Goal: Task Accomplishment & Management: Manage account settings

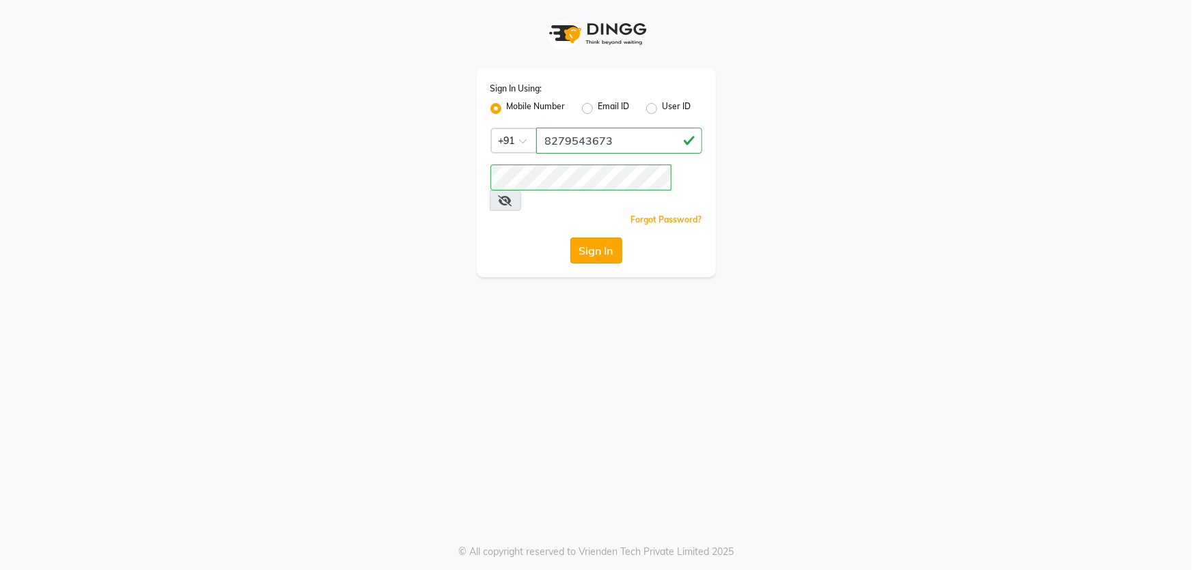
click at [589, 238] on button "Sign In" at bounding box center [596, 251] width 52 height 26
click at [590, 238] on div "Sign In" at bounding box center [596, 251] width 212 height 26
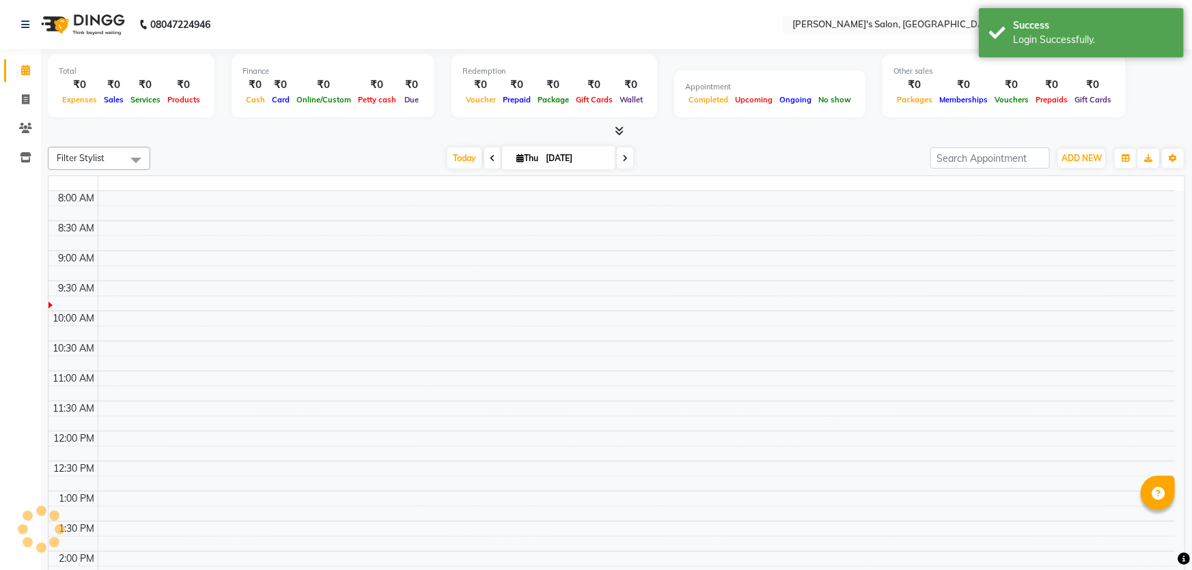
select select "en"
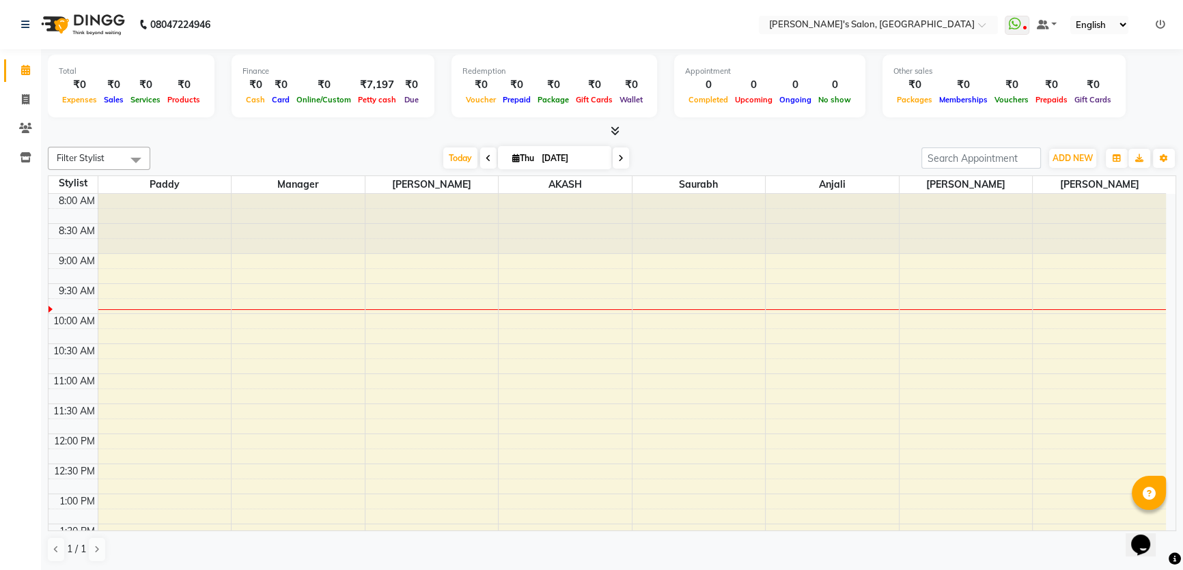
click at [486, 158] on icon at bounding box center [488, 158] width 5 height 8
type input "[DATE]"
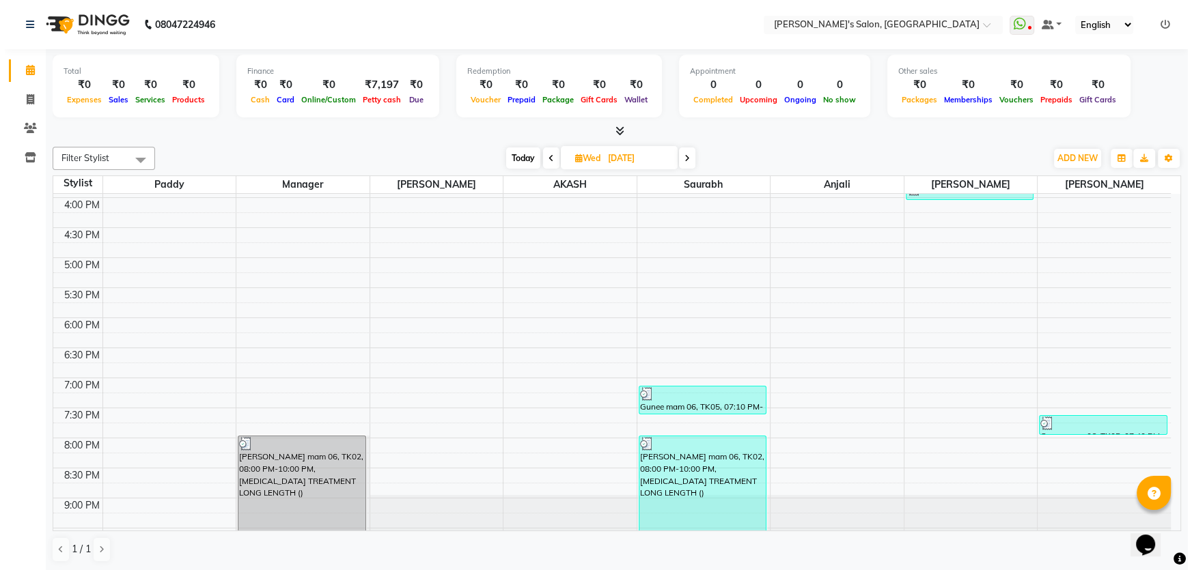
scroll to position [500, 0]
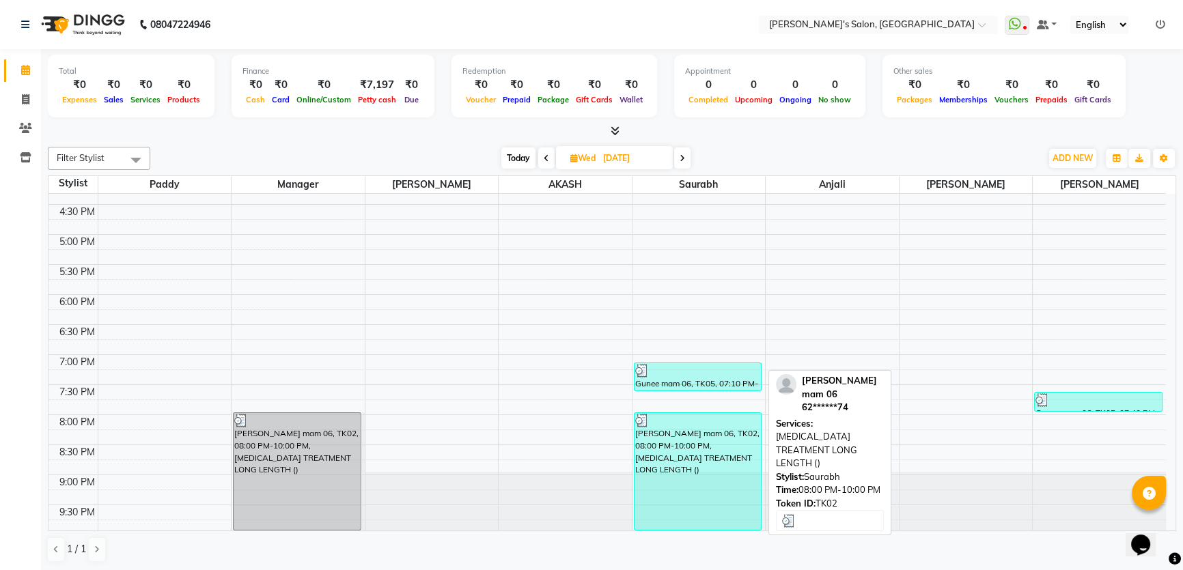
click at [682, 468] on div "[PERSON_NAME] mam 06, TK02, 08:00 PM-10:00 PM, [MEDICAL_DATA] TREATMENT LONG LE…" at bounding box center [698, 471] width 127 height 117
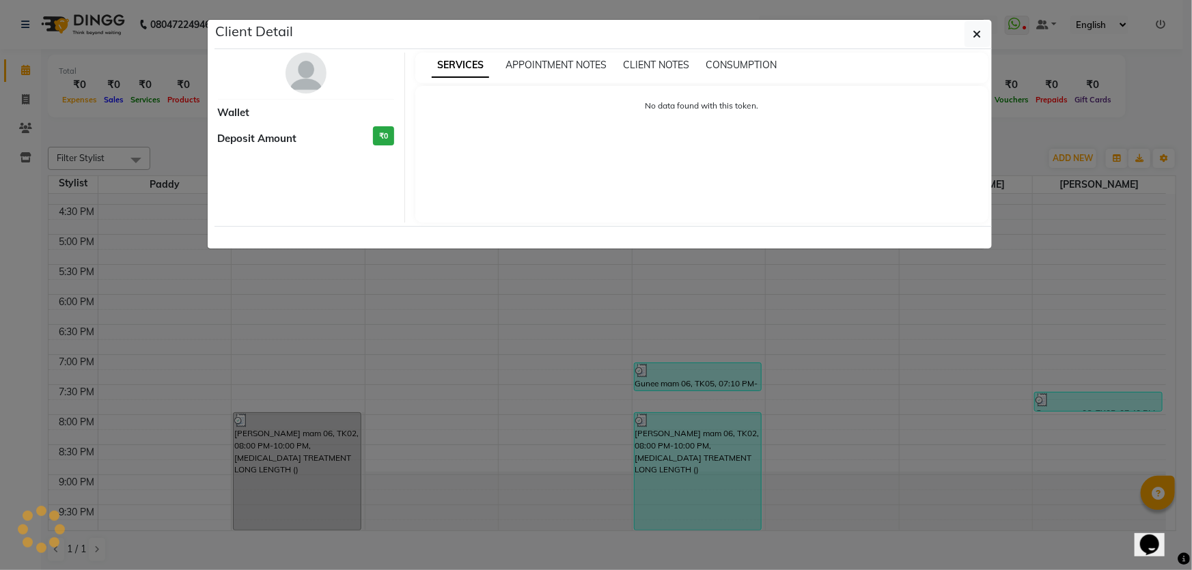
select select "3"
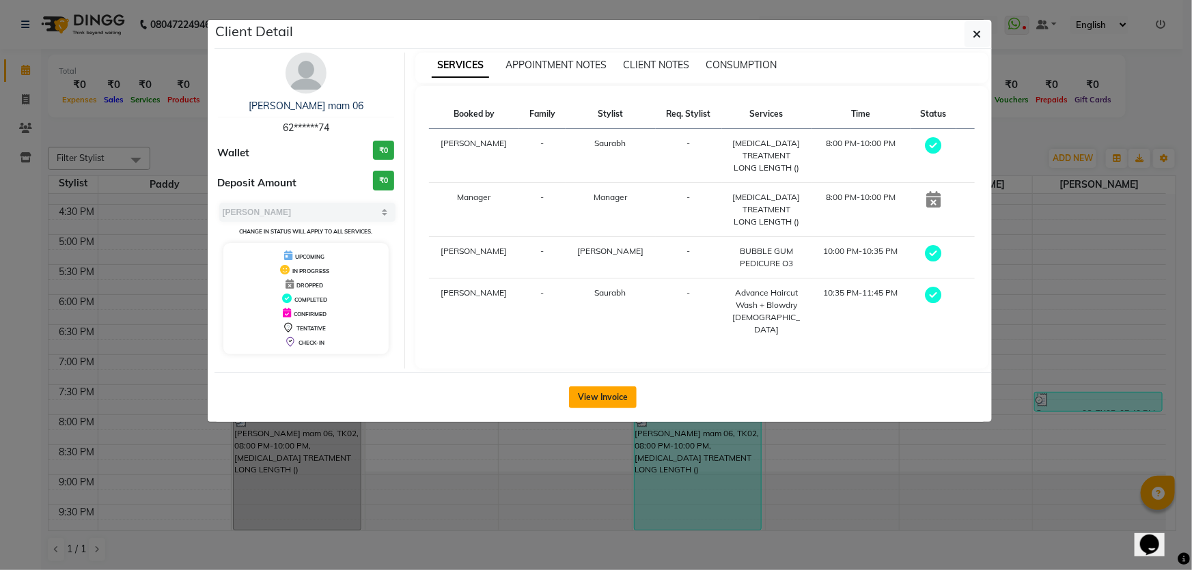
click at [591, 389] on button "View Invoice" at bounding box center [603, 398] width 68 height 22
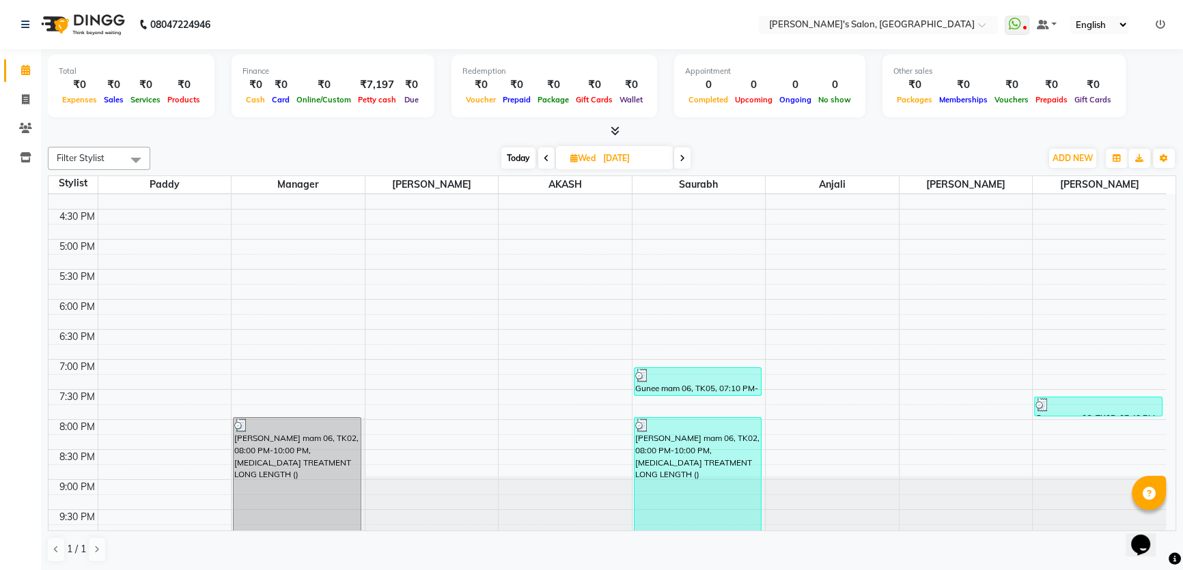
scroll to position [500, 0]
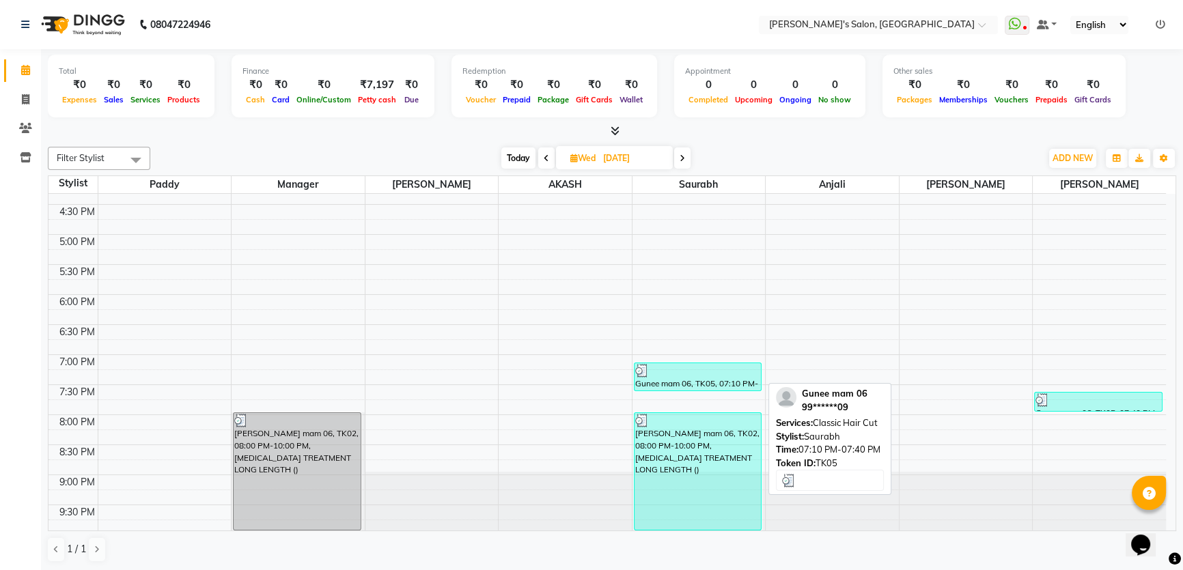
click at [708, 379] on div "Gunee mam 06, TK05, 07:10 PM-07:40 PM, Classic Hair Cut" at bounding box center [698, 376] width 127 height 27
select select "3"
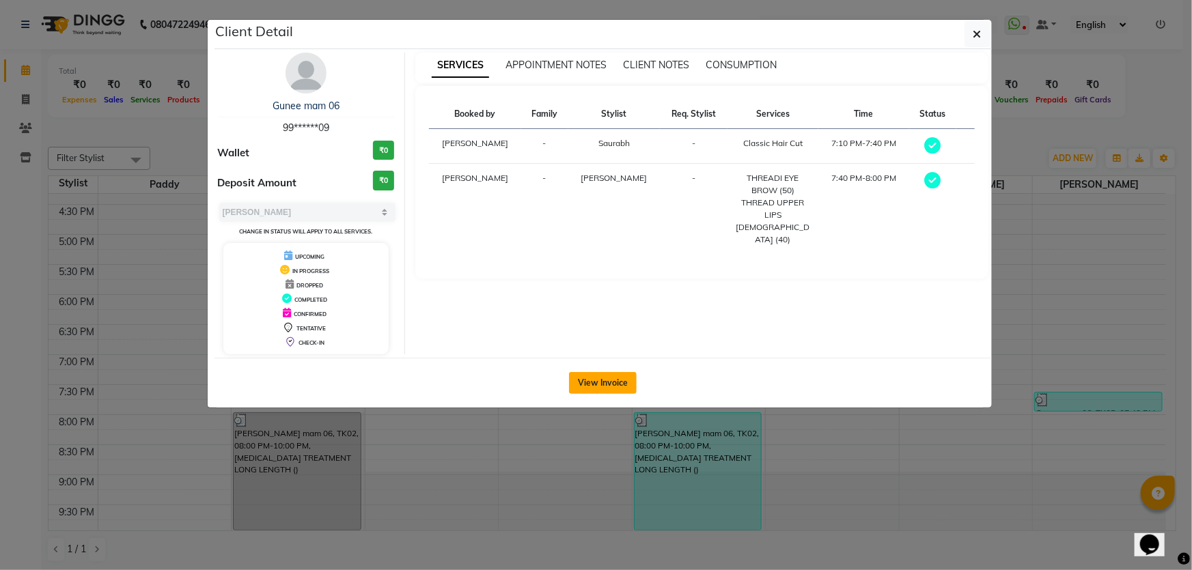
click at [604, 382] on button "View Invoice" at bounding box center [603, 383] width 68 height 22
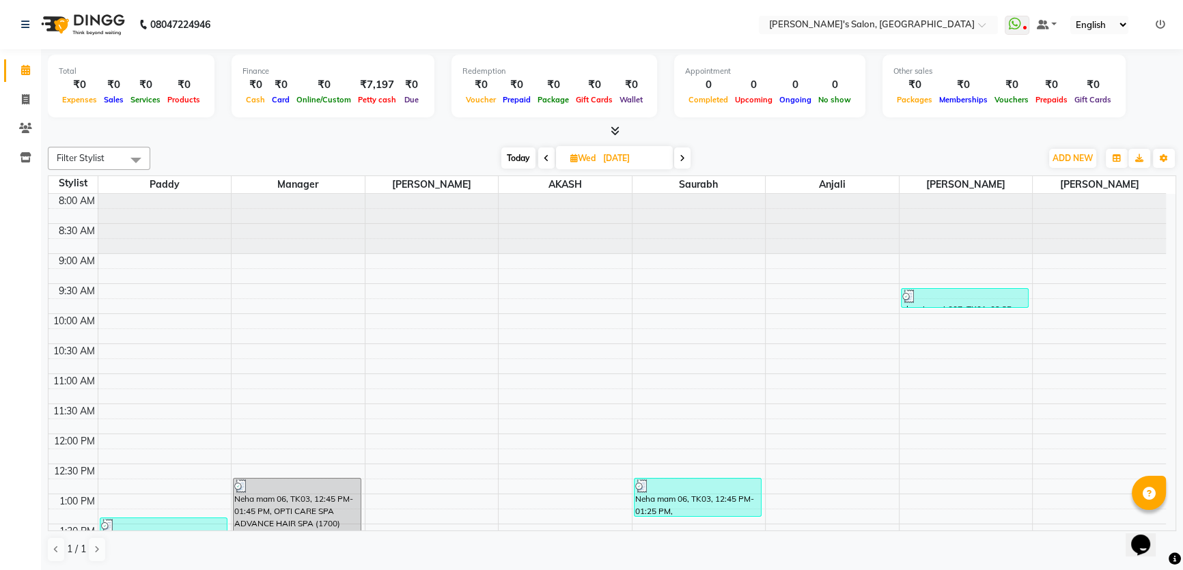
click at [686, 158] on span at bounding box center [682, 158] width 16 height 21
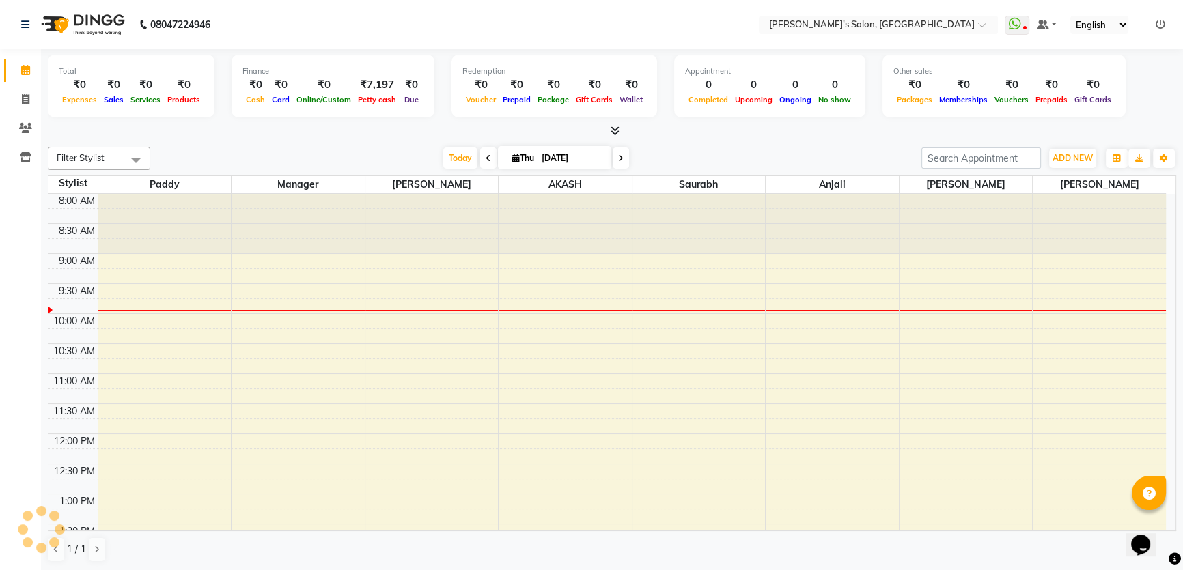
scroll to position [61, 0]
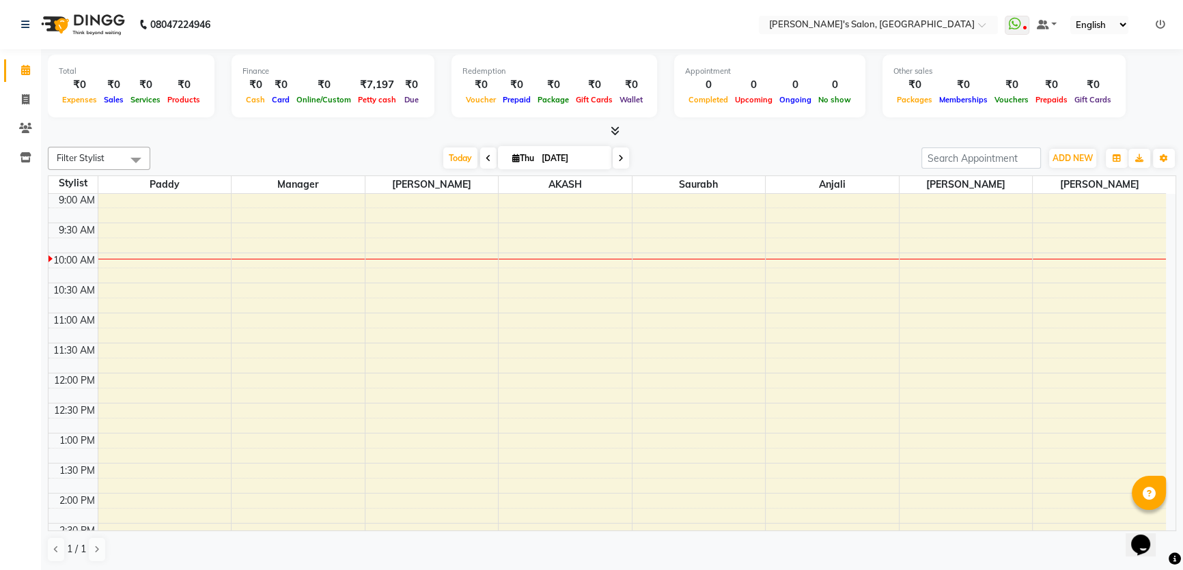
click at [486, 161] on icon at bounding box center [488, 158] width 5 height 8
type input "[DATE]"
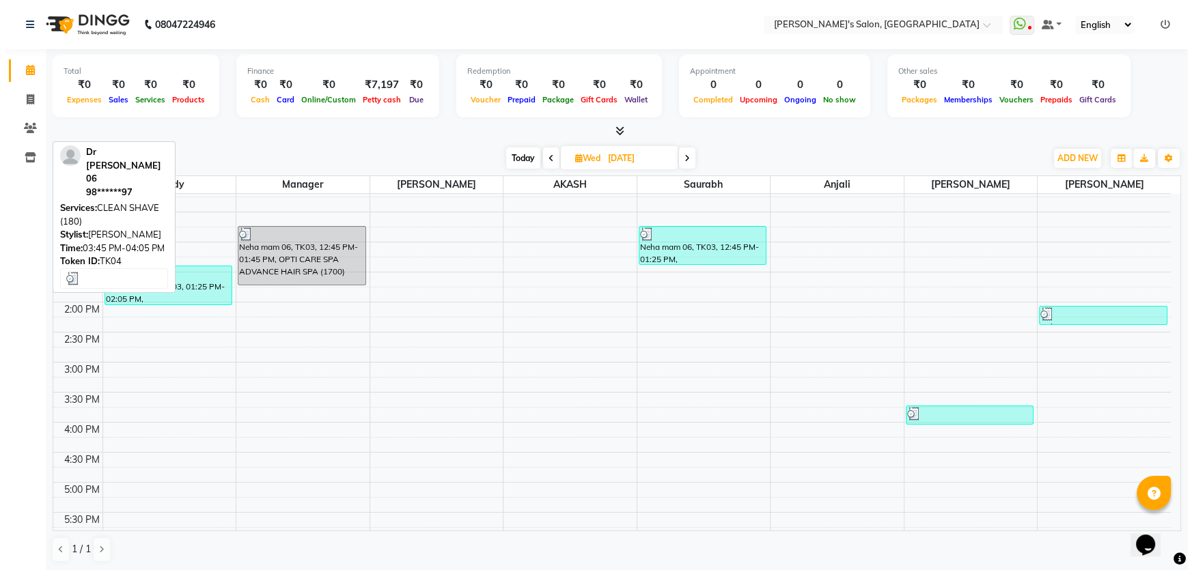
scroll to position [190, 0]
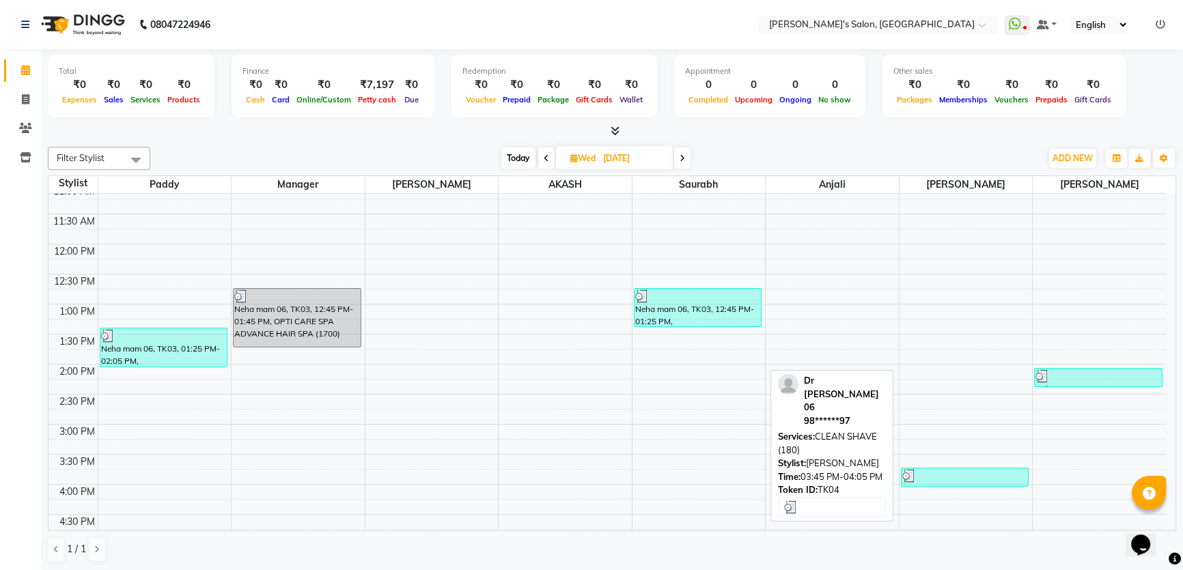
click at [970, 484] on div "Dr [PERSON_NAME] 06, TK04, 03:45 PM-04:05 PM, CLEAN SHAVE (180)" at bounding box center [965, 478] width 127 height 18
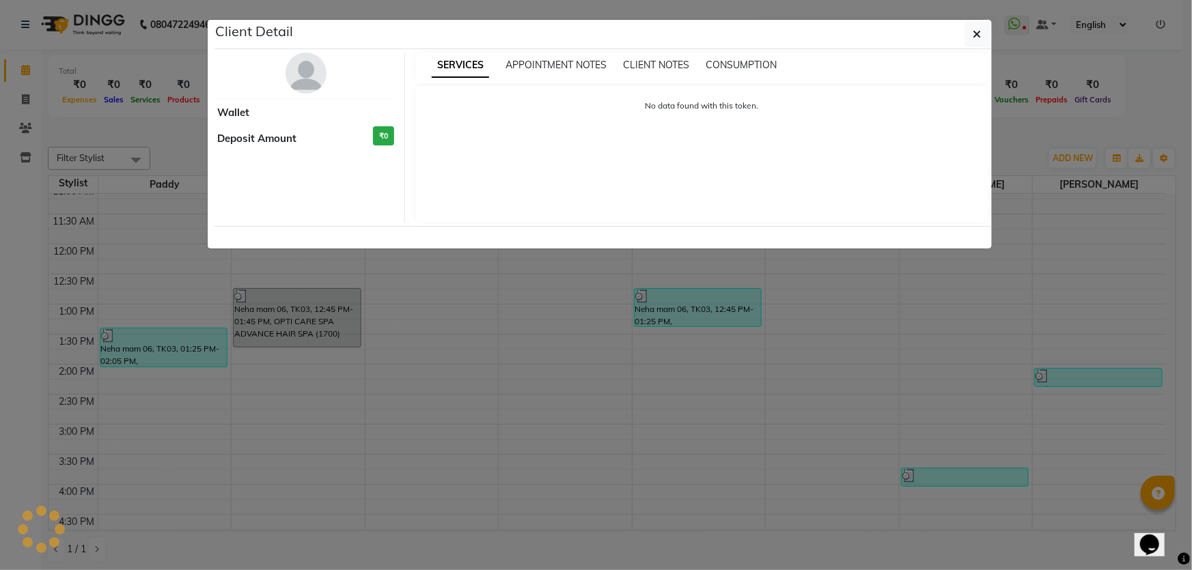
select select "3"
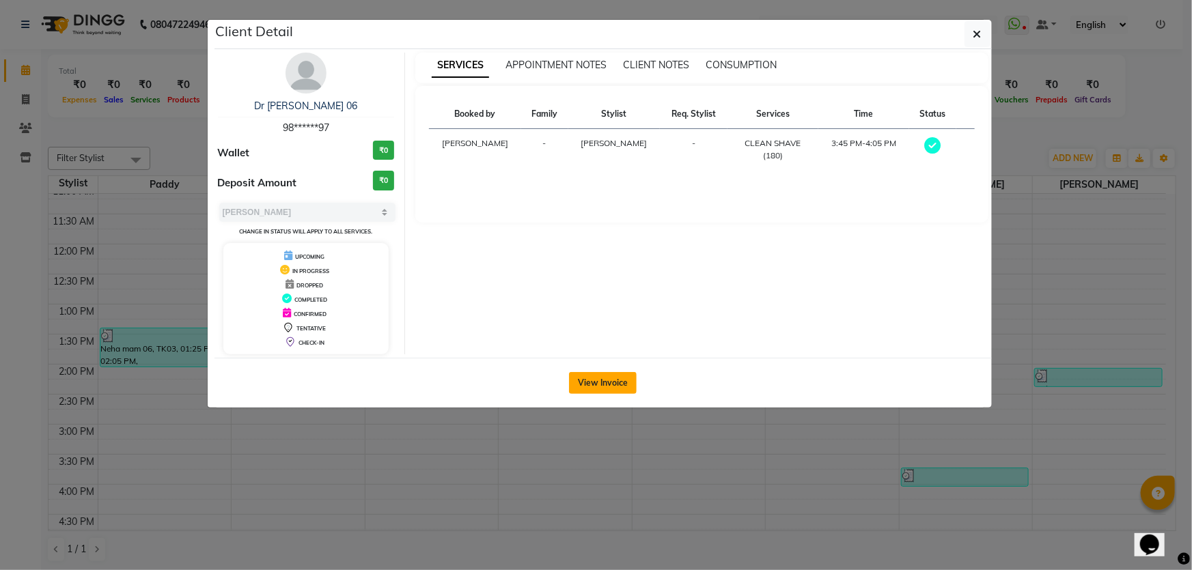
click at [594, 376] on button "View Invoice" at bounding box center [603, 383] width 68 height 22
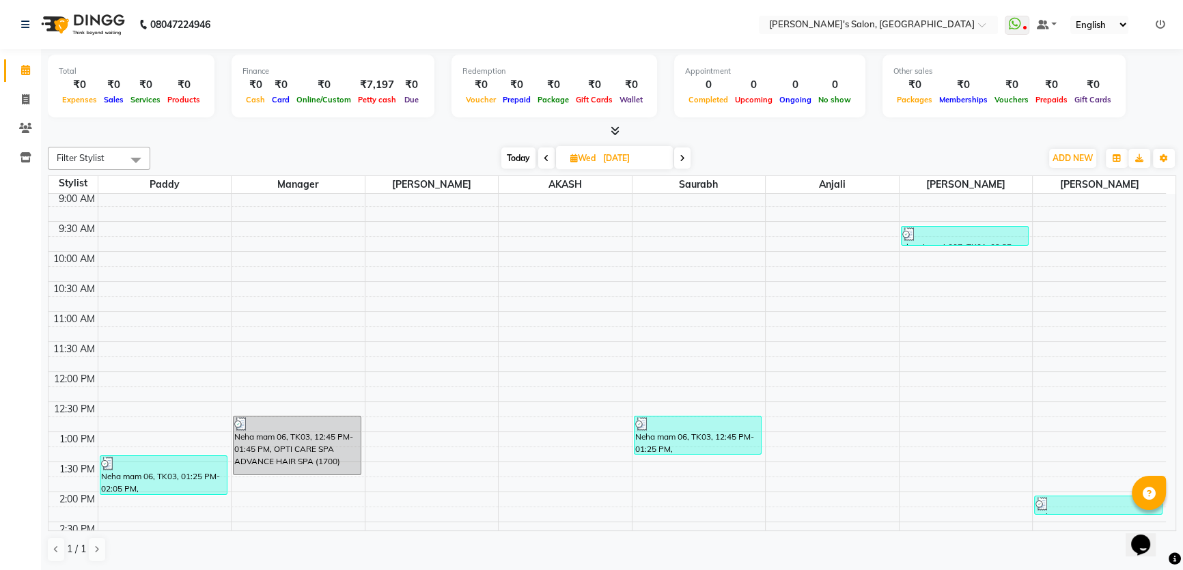
scroll to position [61, 0]
click at [971, 236] on div at bounding box center [965, 235] width 126 height 14
select select "3"
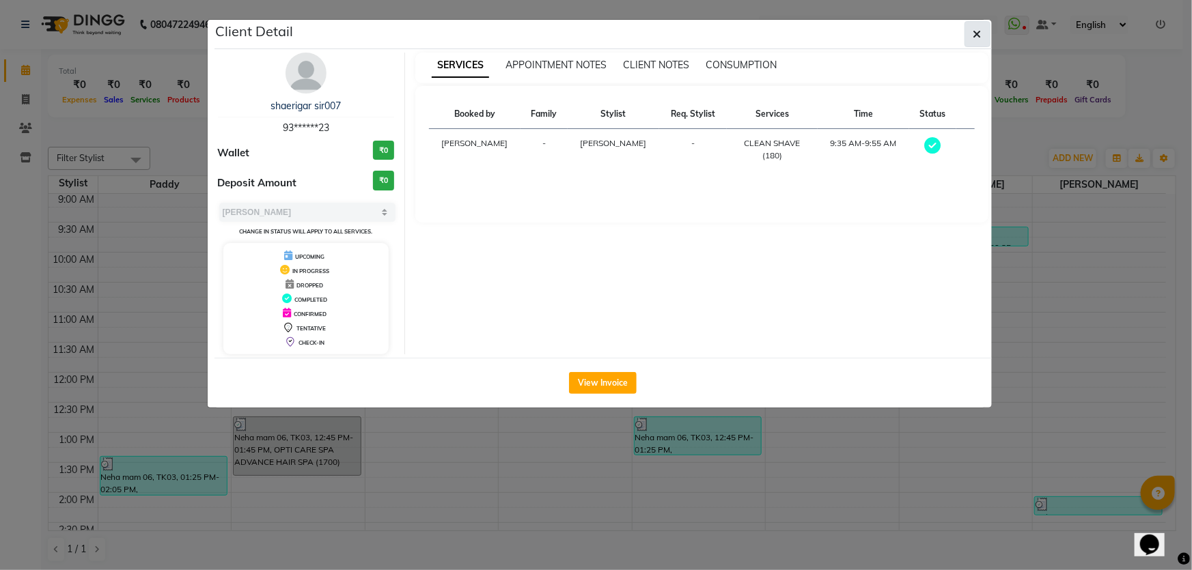
click at [980, 36] on icon "button" at bounding box center [977, 34] width 8 height 11
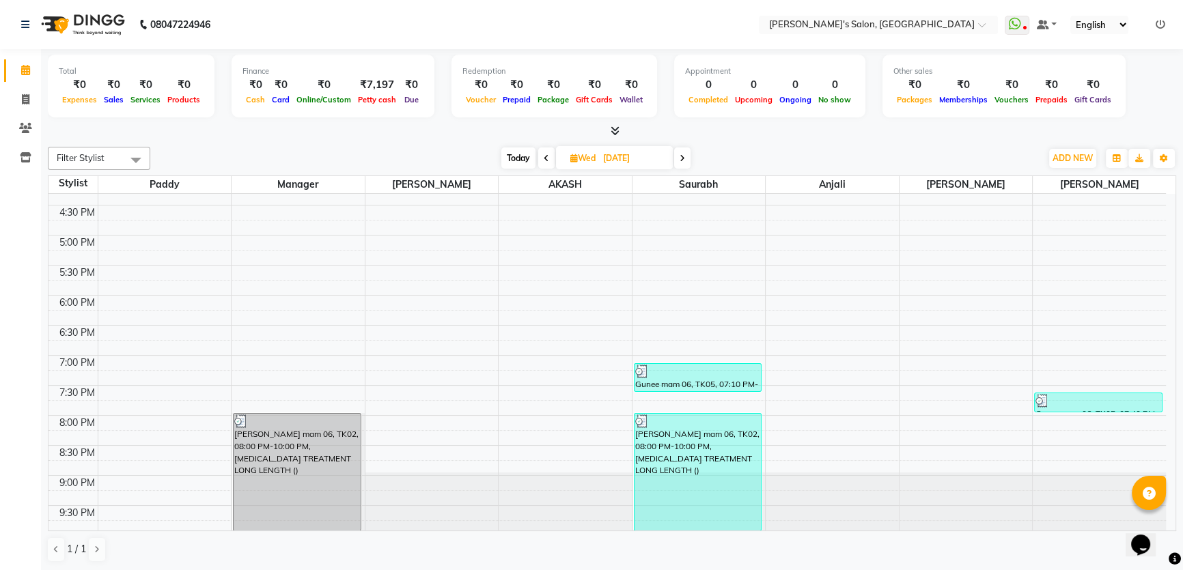
scroll to position [500, 0]
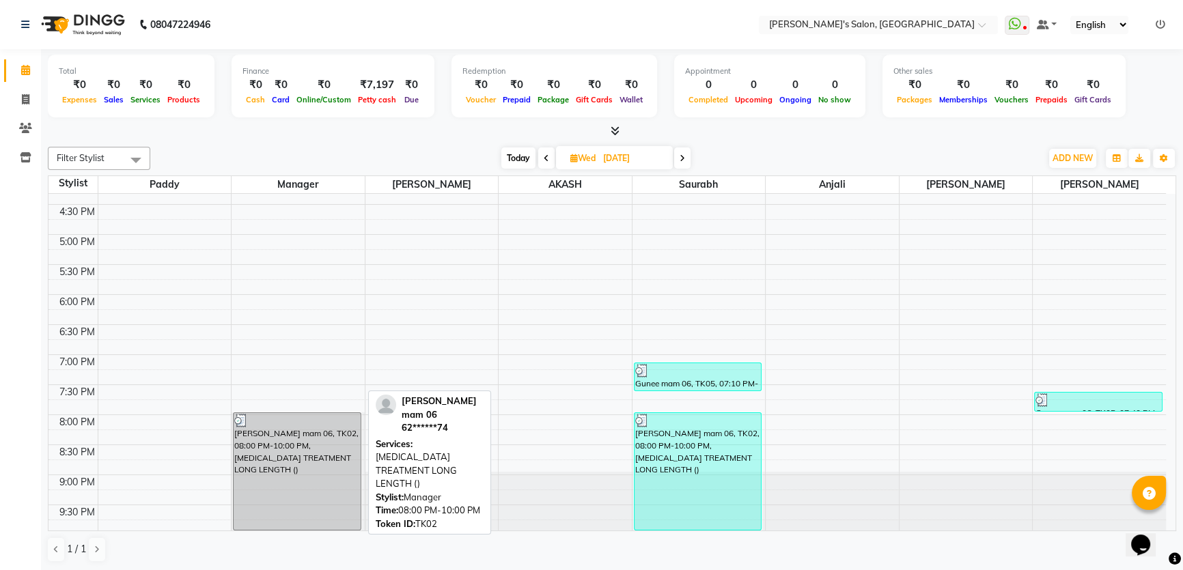
click at [282, 443] on div "[PERSON_NAME] mam 06, TK02, 08:00 PM-10:00 PM, [MEDICAL_DATA] TREATMENT LONG LE…" at bounding box center [297, 471] width 127 height 117
select select "3"
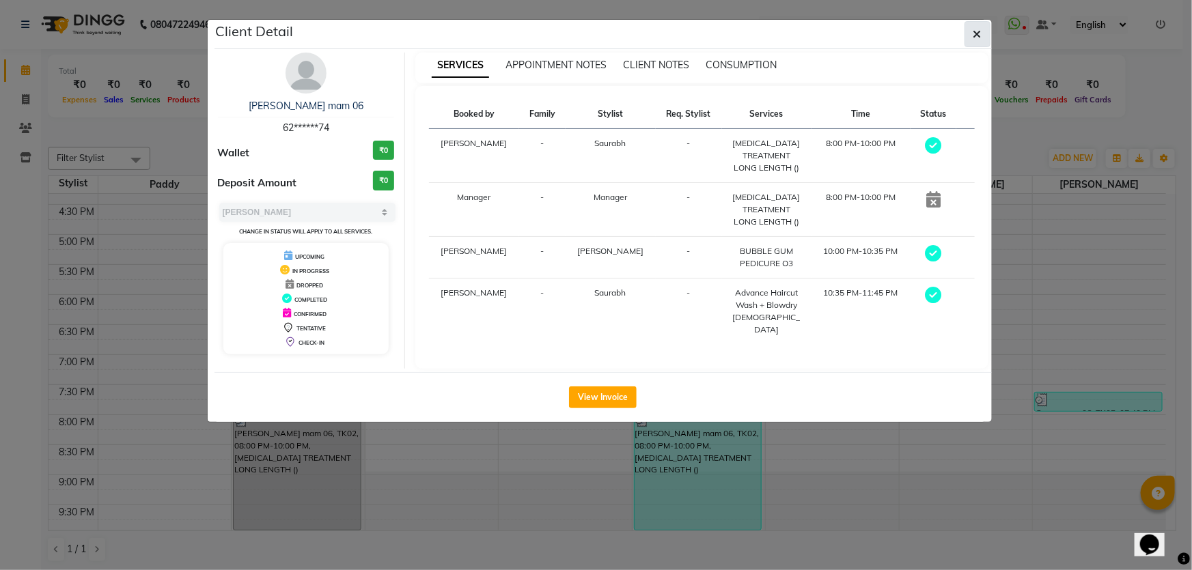
click at [977, 34] on icon "button" at bounding box center [977, 34] width 8 height 11
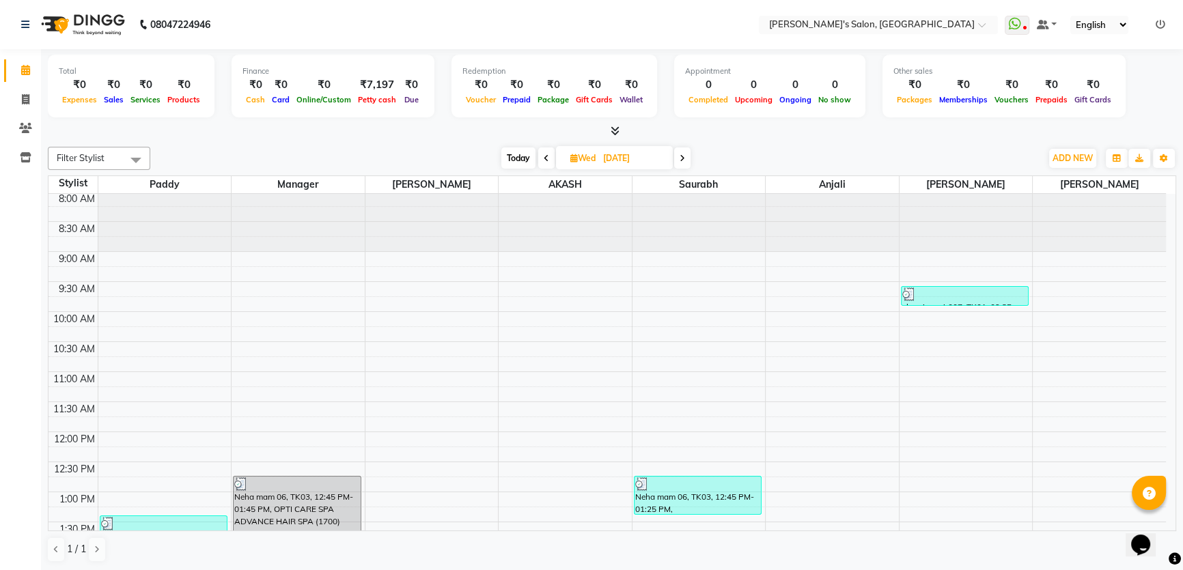
scroll to position [0, 0]
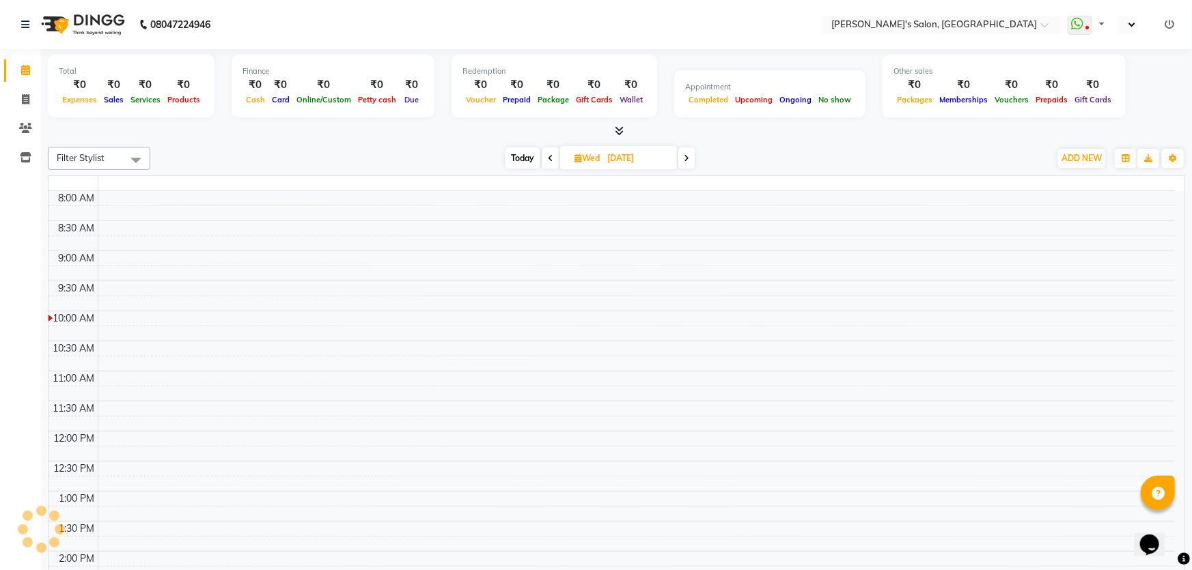
select select "en"
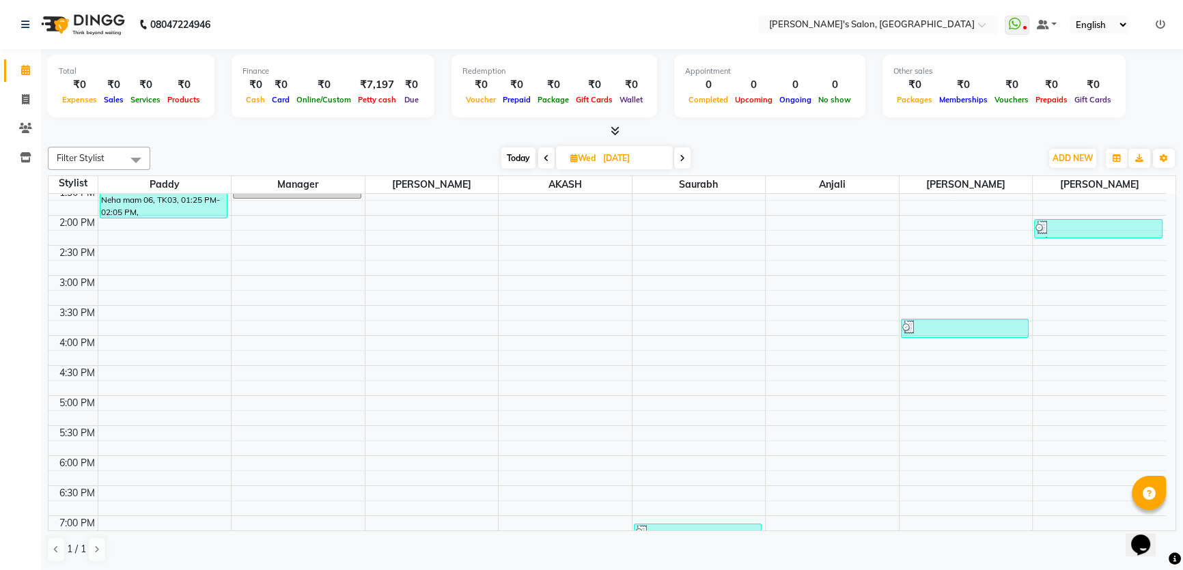
scroll to position [310, 0]
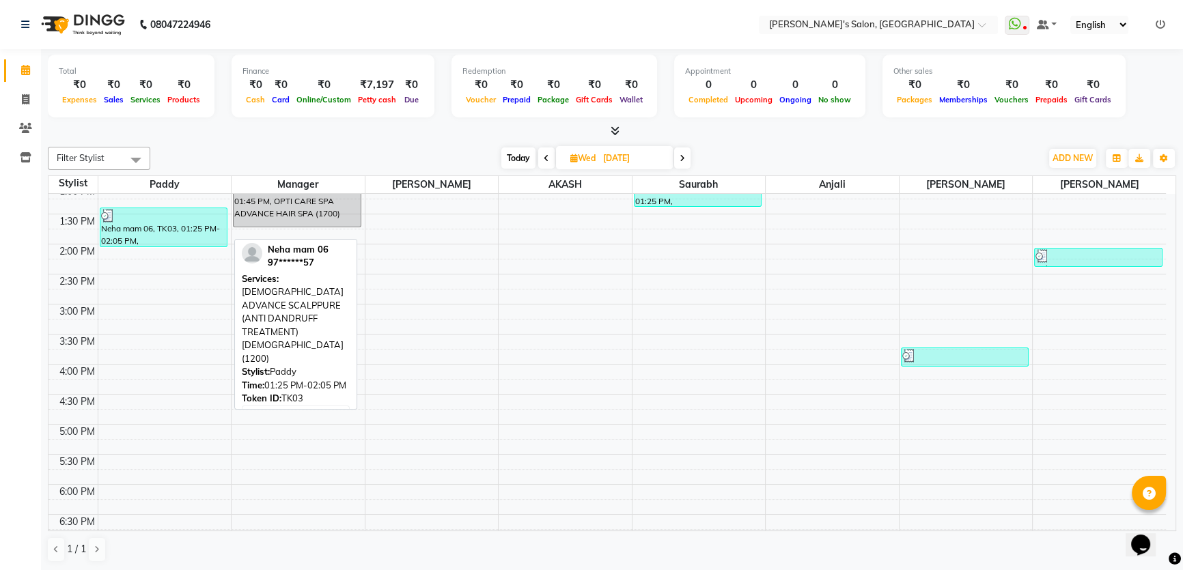
click at [162, 232] on div "Neha mam 06, TK03, 01:25 PM-02:05 PM, [DEMOGRAPHIC_DATA] ADVANCE SCALPPURE (ANT…" at bounding box center [163, 227] width 127 height 38
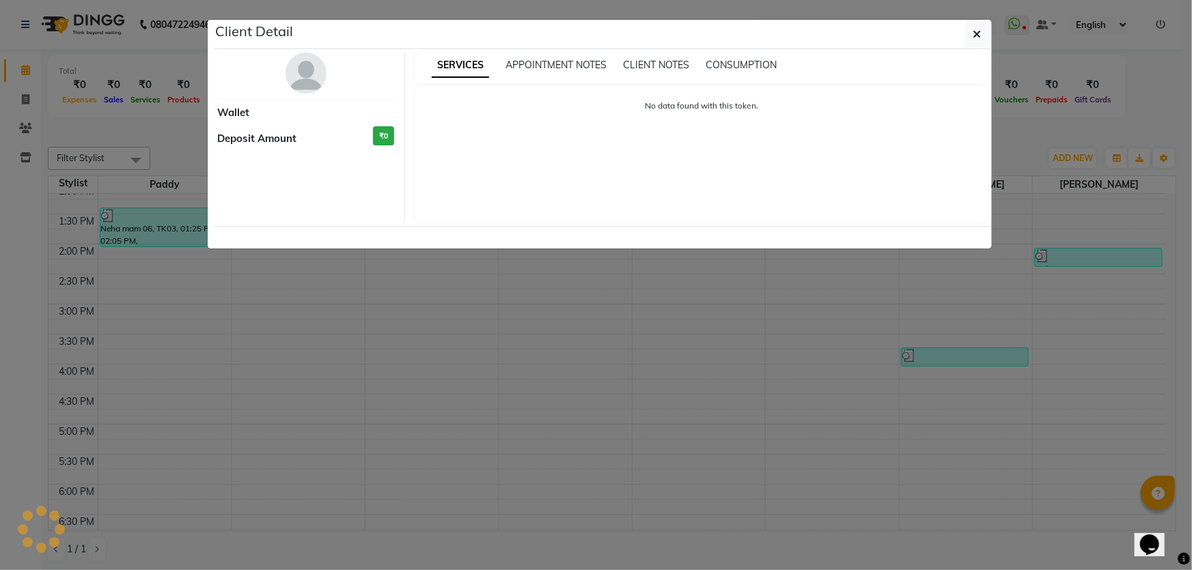
select select "3"
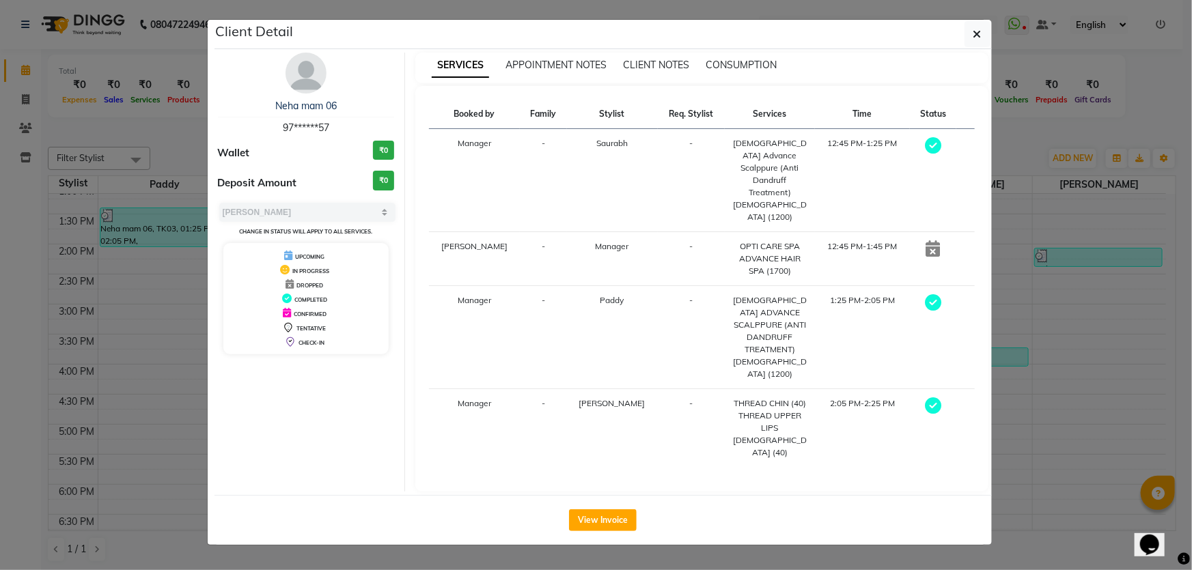
click at [113, 358] on ngb-modal-window "Client Detail Neha mam 06 97******57 Wallet ₹0 Deposit Amount ₹0 Select MARK DO…" at bounding box center [596, 285] width 1192 height 570
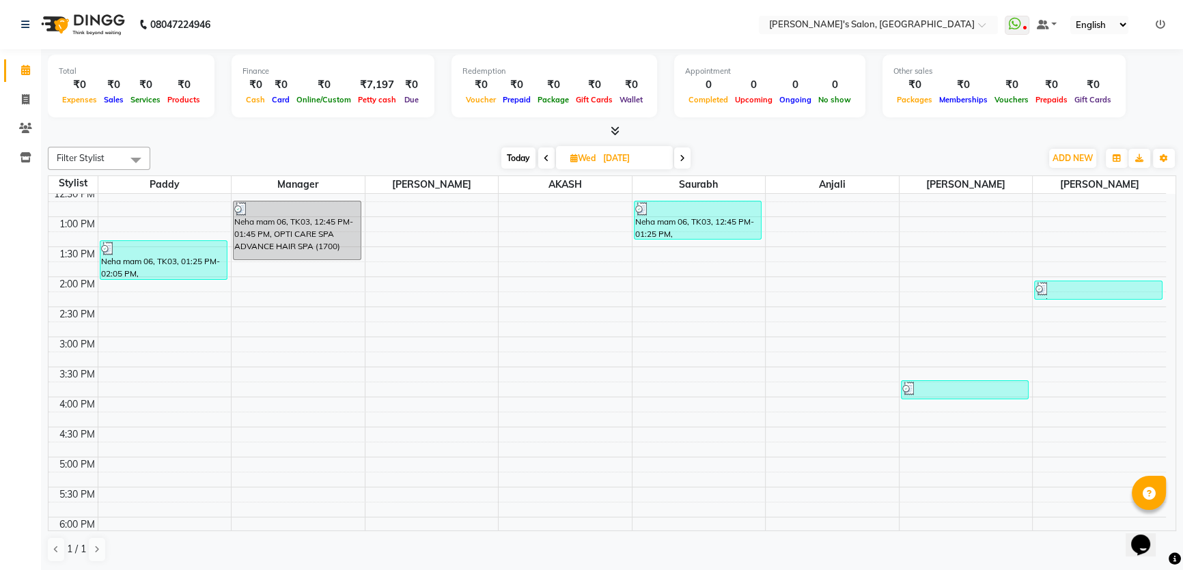
scroll to position [124, 0]
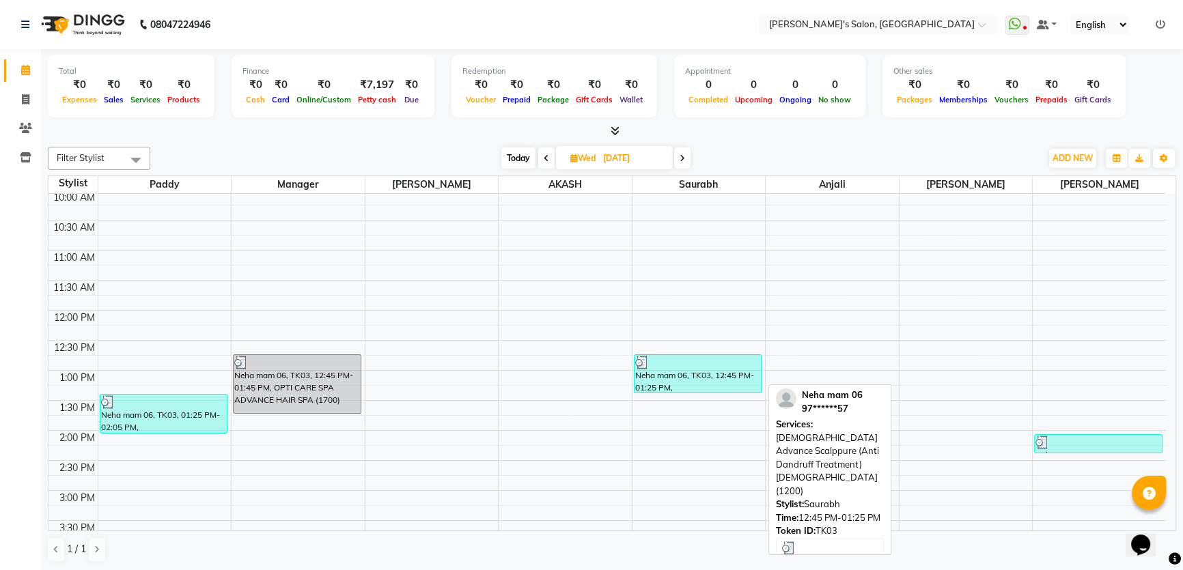
click at [730, 363] on div at bounding box center [698, 363] width 126 height 14
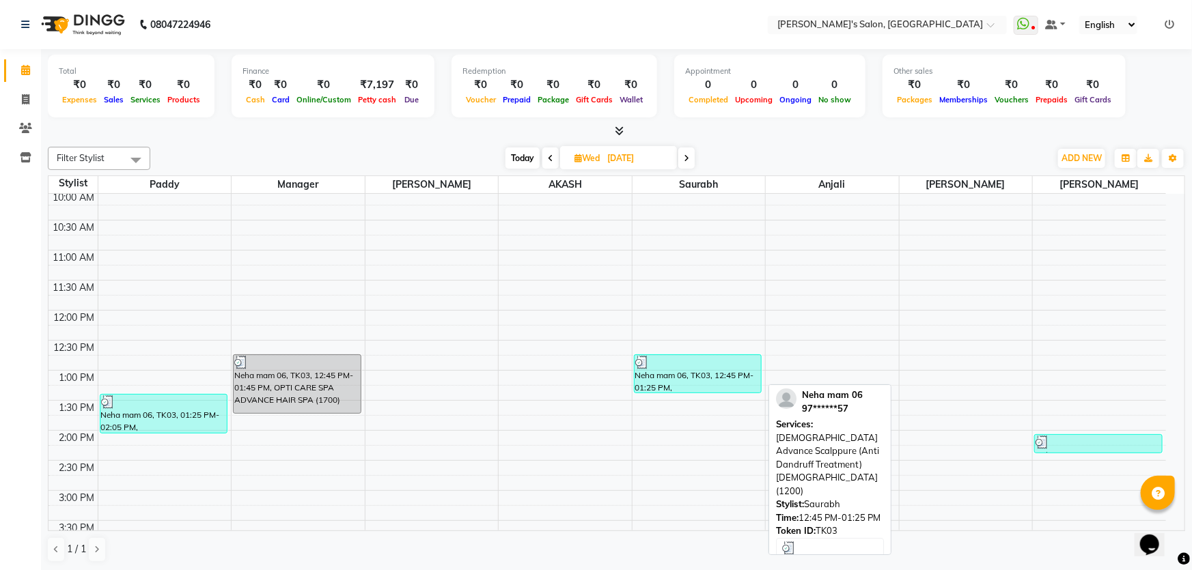
select select "3"
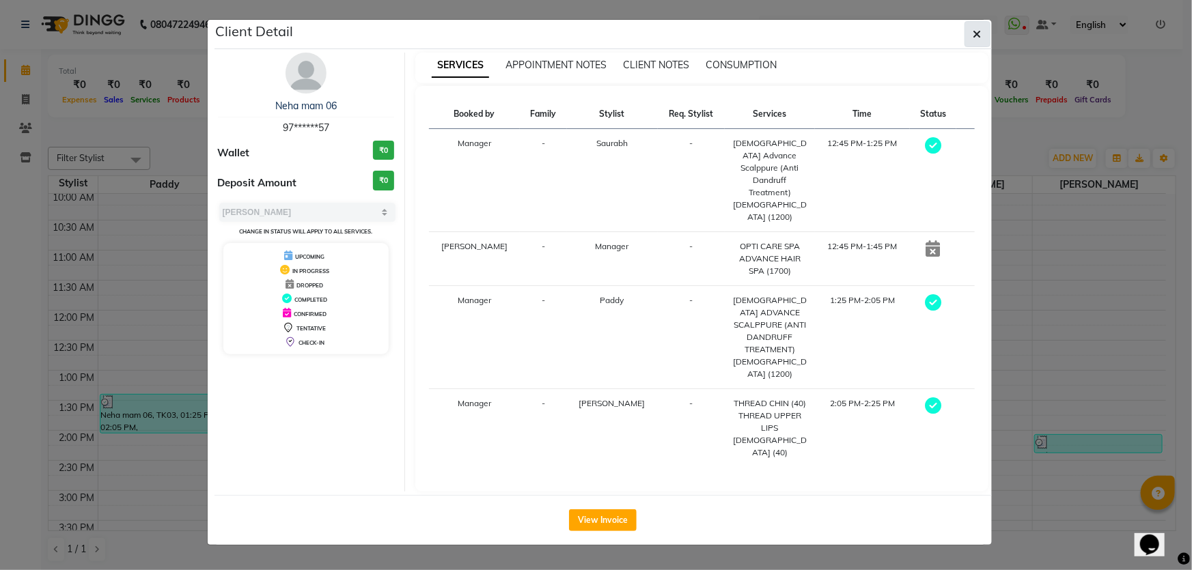
click at [978, 33] on icon "button" at bounding box center [977, 34] width 8 height 11
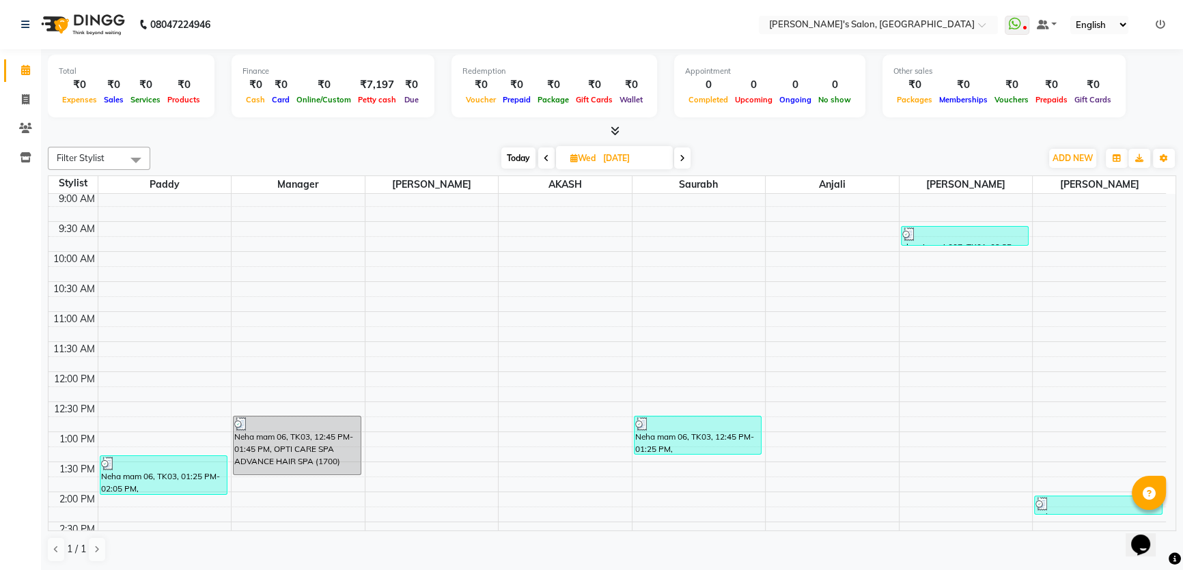
scroll to position [61, 0]
click at [682, 160] on icon at bounding box center [682, 158] width 5 height 8
type input "[DATE]"
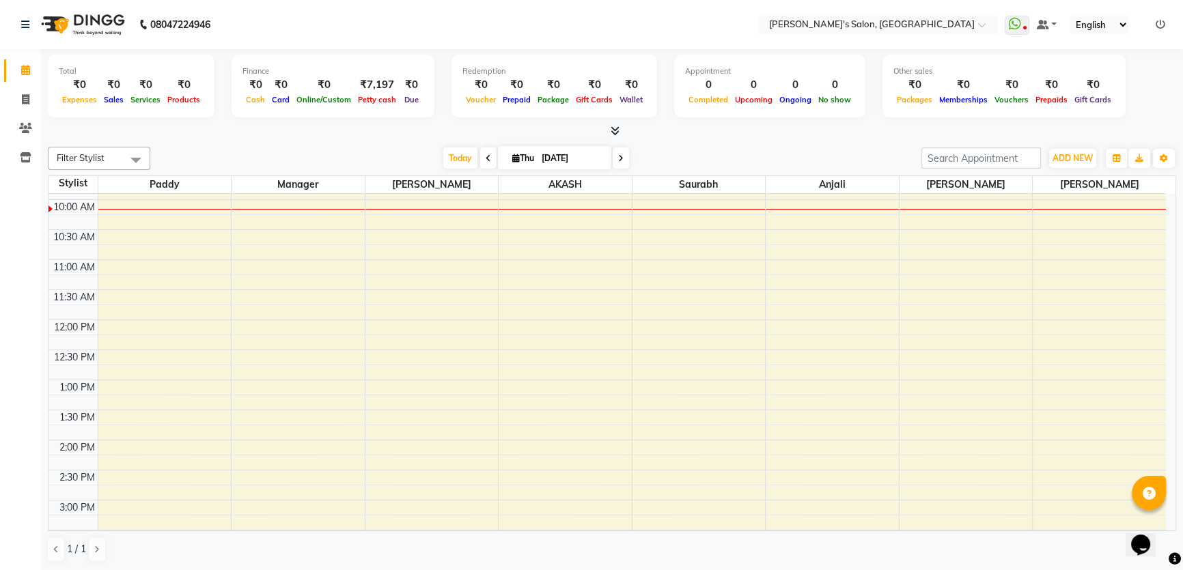
scroll to position [0, 0]
